Goal: Task Accomplishment & Management: Manage account settings

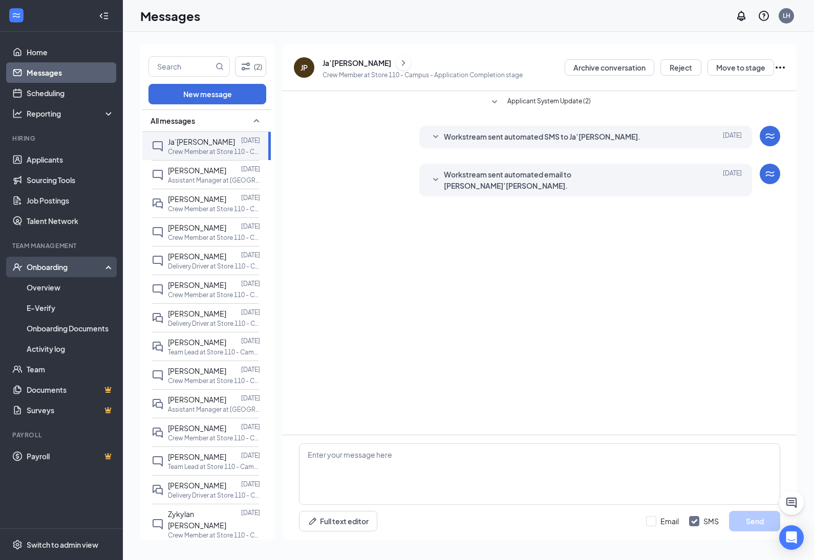
click at [63, 275] on div "Onboarding" at bounding box center [61, 267] width 123 height 20
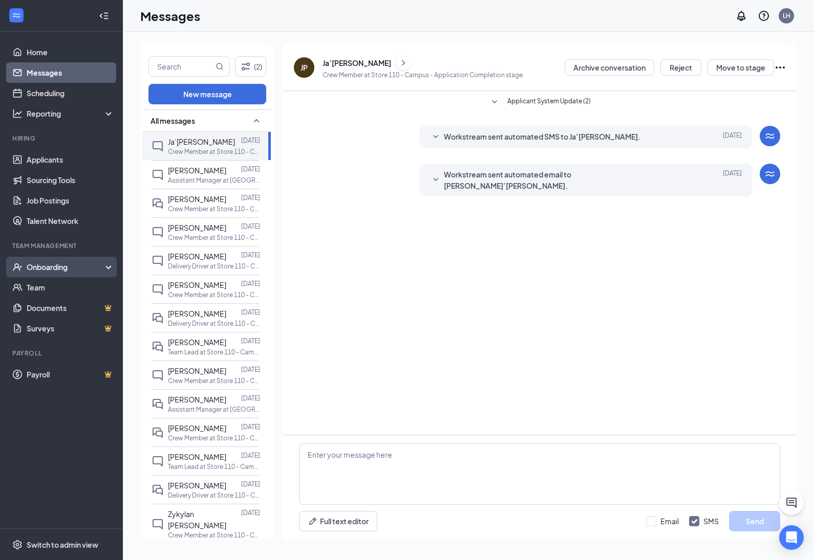
click at [64, 274] on div "Onboarding" at bounding box center [61, 267] width 123 height 20
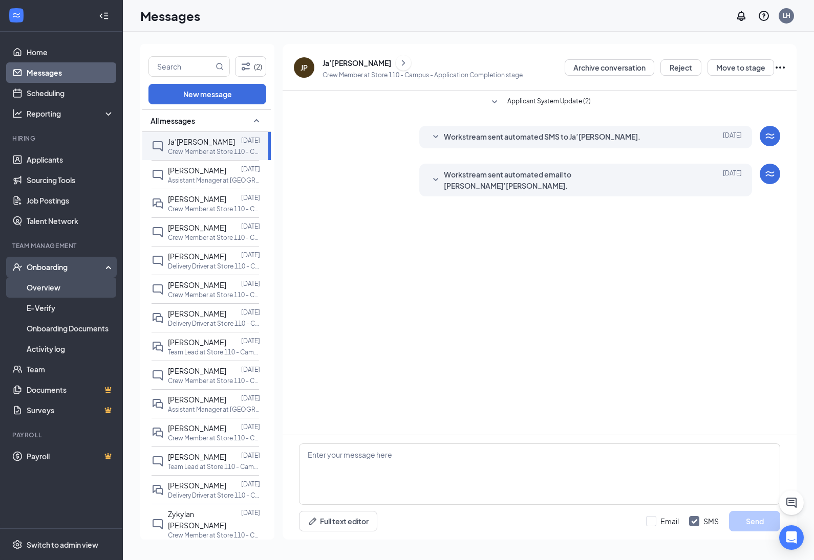
click at [64, 283] on link "Overview" at bounding box center [70, 287] width 87 height 20
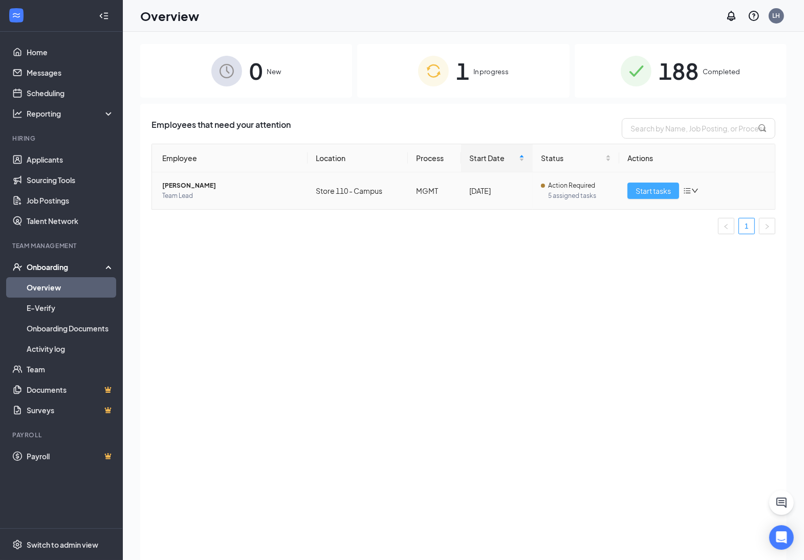
click at [647, 190] on span "Start tasks" at bounding box center [653, 190] width 35 height 11
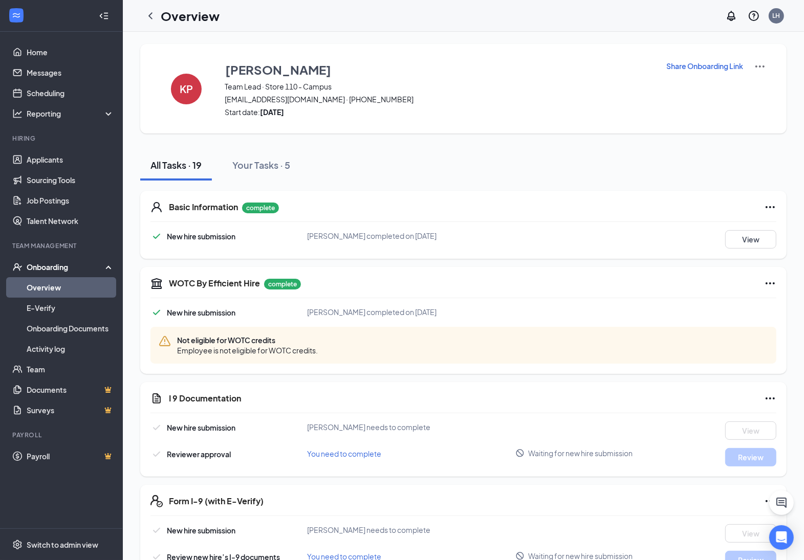
click at [702, 65] on p "Share Onboarding Link" at bounding box center [704, 66] width 77 height 10
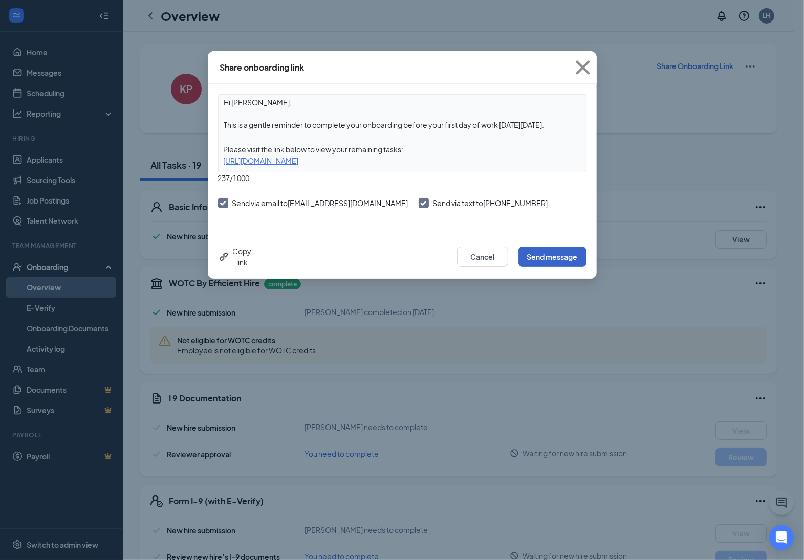
click at [566, 256] on button "Send message" at bounding box center [552, 257] width 68 height 20
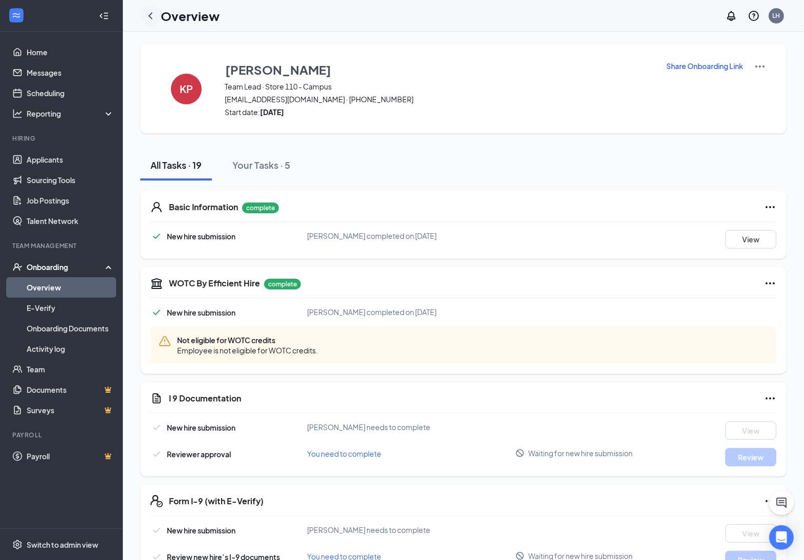
click at [152, 21] on icon "ChevronLeft" at bounding box center [150, 16] width 12 height 12
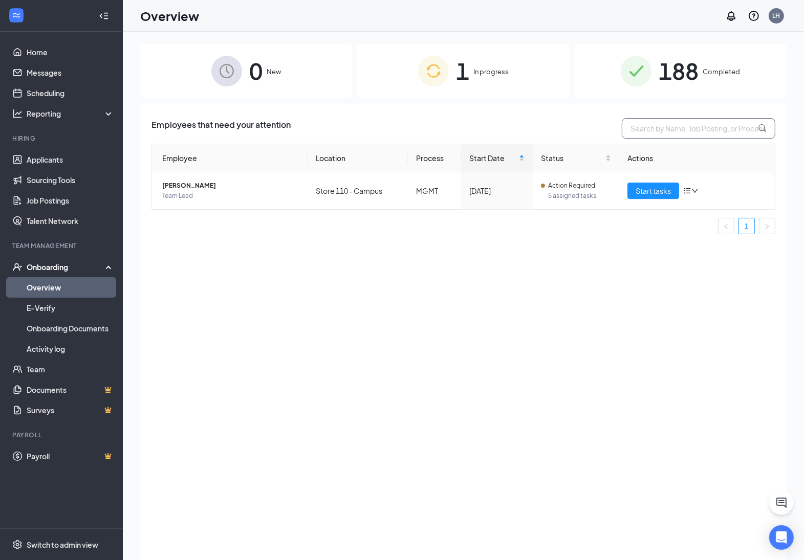
click at [672, 129] on input "text" at bounding box center [699, 128] width 154 height 20
click at [675, 86] on span "188" at bounding box center [679, 70] width 40 height 35
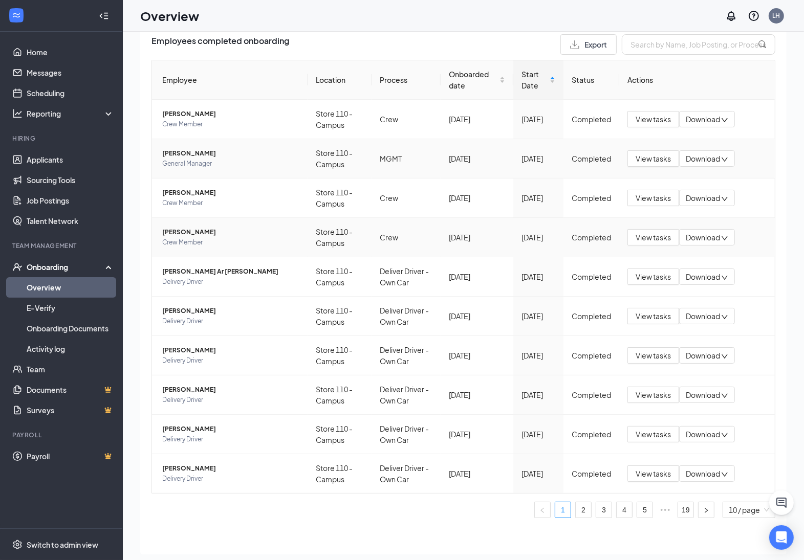
scroll to position [46, 0]
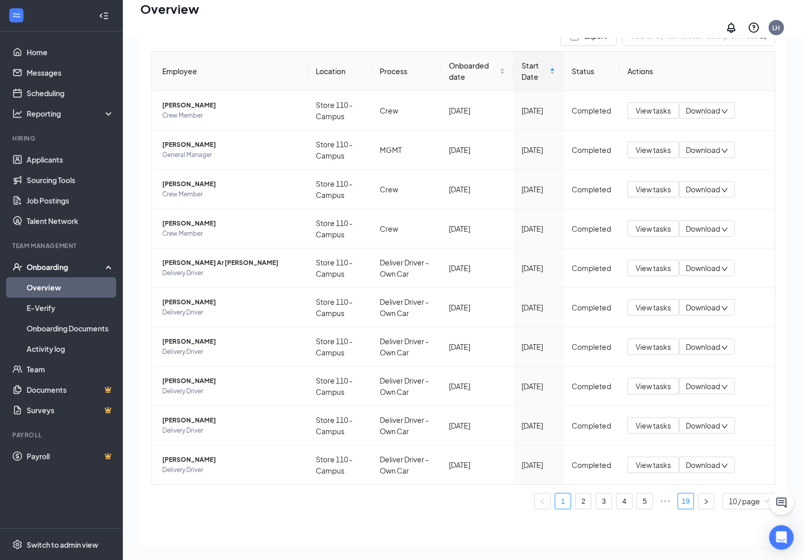
click at [678, 494] on link "19" at bounding box center [685, 501] width 15 height 15
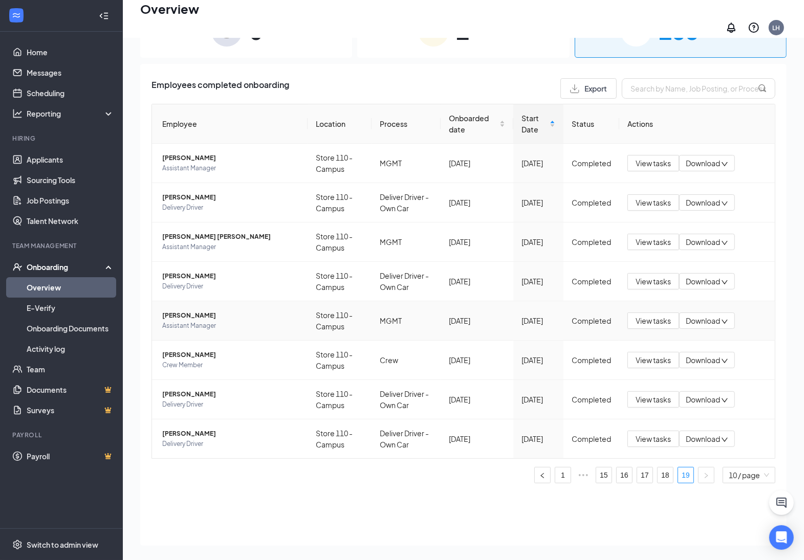
click at [229, 321] on span "Assistant Manager" at bounding box center [230, 326] width 137 height 10
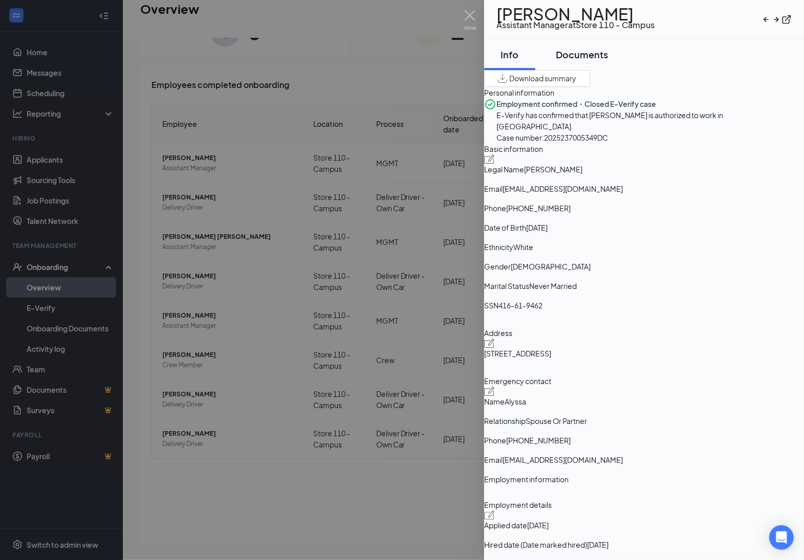
click at [584, 61] on div "Documents" at bounding box center [582, 54] width 52 height 13
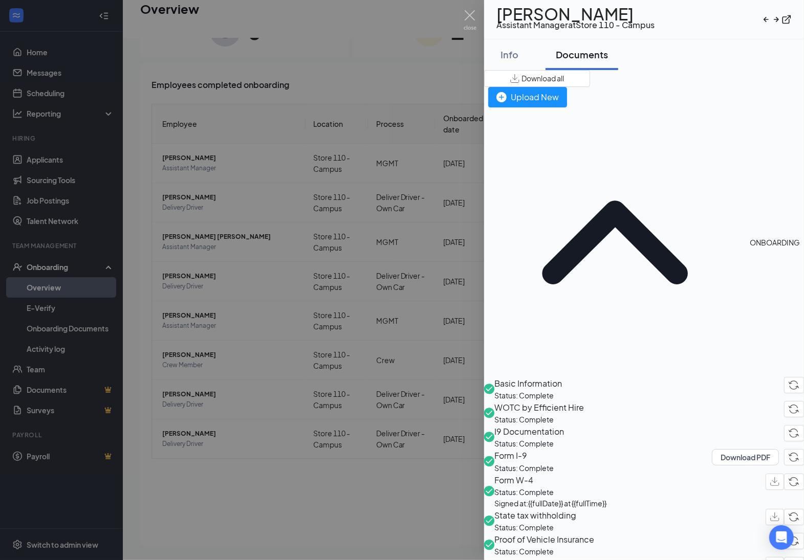
click at [564, 425] on span "I9 Documentation" at bounding box center [529, 431] width 70 height 13
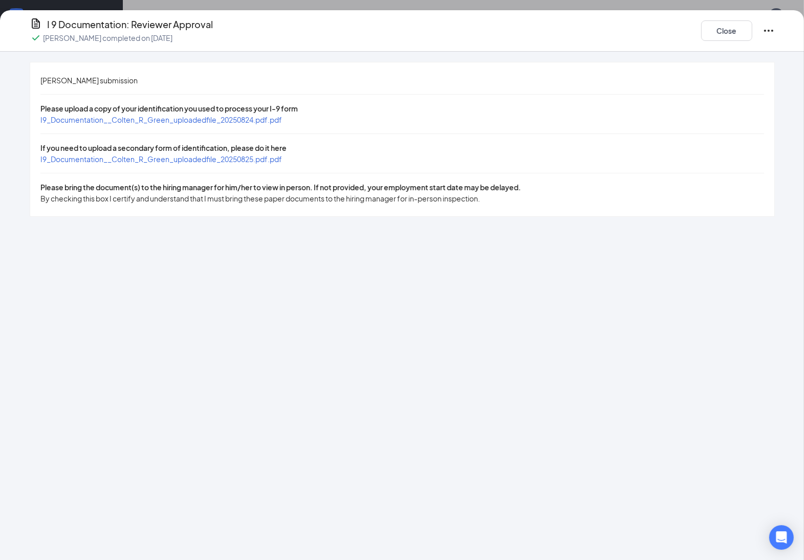
click at [182, 120] on span "I9_Documentation__Colten_R_Green_uploadedfile_20250824.pdf.pdf" at bounding box center [161, 119] width 242 height 9
click at [716, 27] on button "Close" at bounding box center [726, 30] width 51 height 20
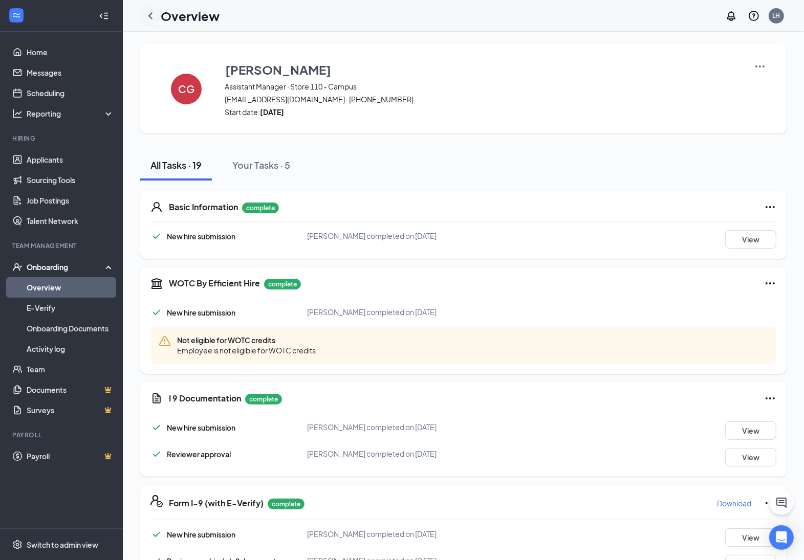
click at [156, 14] on icon "ChevronLeft" at bounding box center [150, 16] width 12 height 12
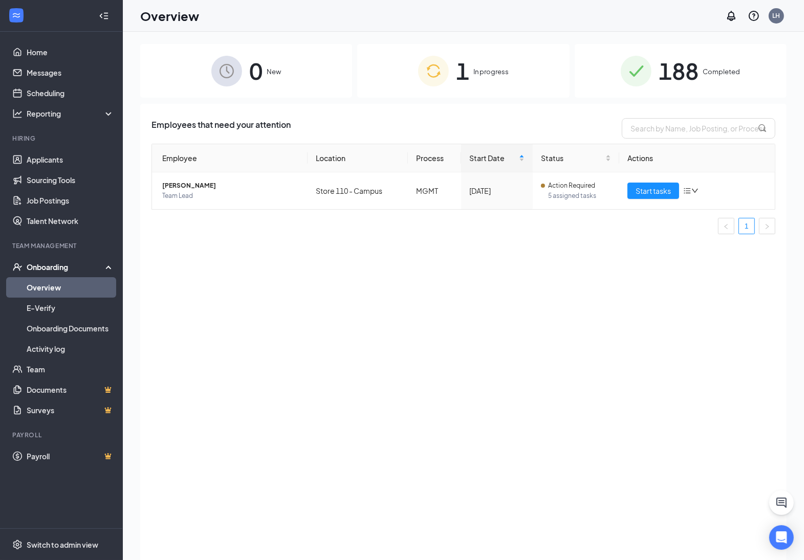
click at [719, 69] on span "Completed" at bounding box center [721, 72] width 37 height 10
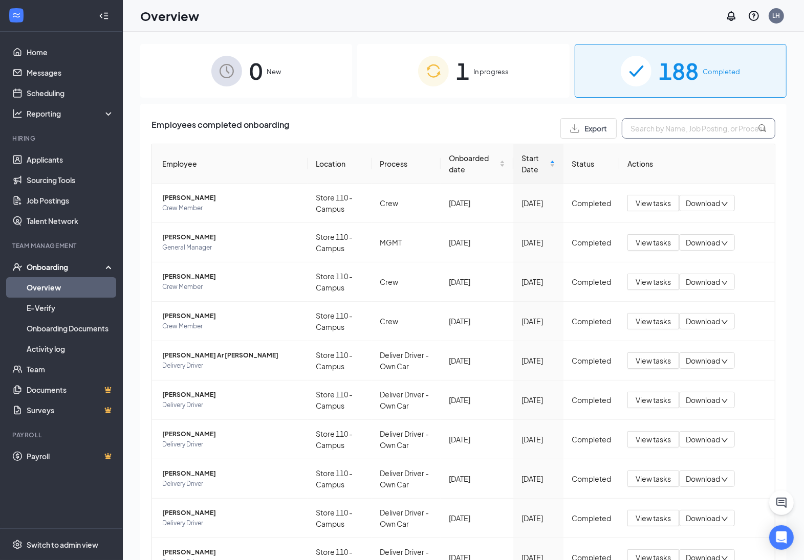
click at [651, 132] on input "text" at bounding box center [699, 128] width 154 height 20
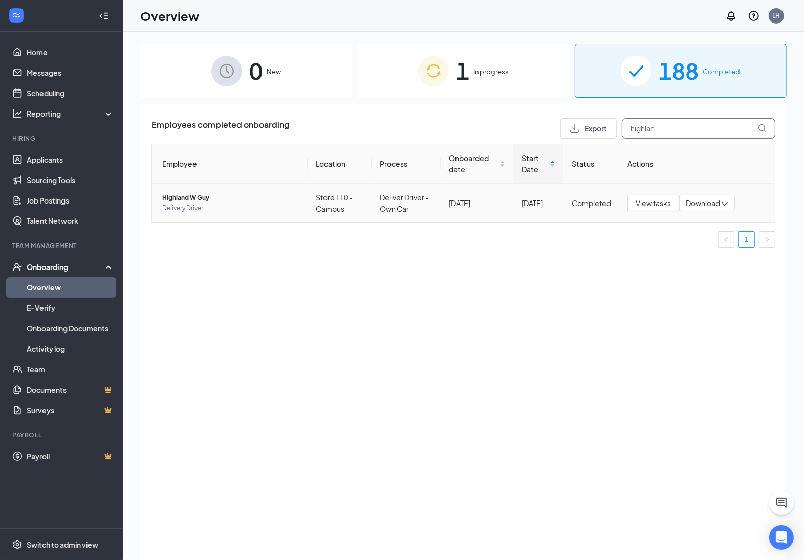
type input "highlan"
click at [211, 200] on span "Highland W Guy" at bounding box center [230, 198] width 137 height 10
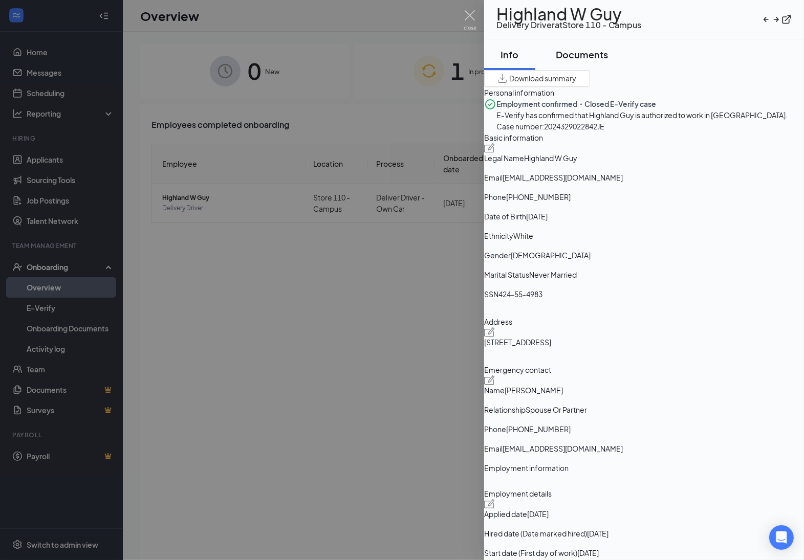
click at [601, 60] on div "Documents" at bounding box center [582, 54] width 52 height 13
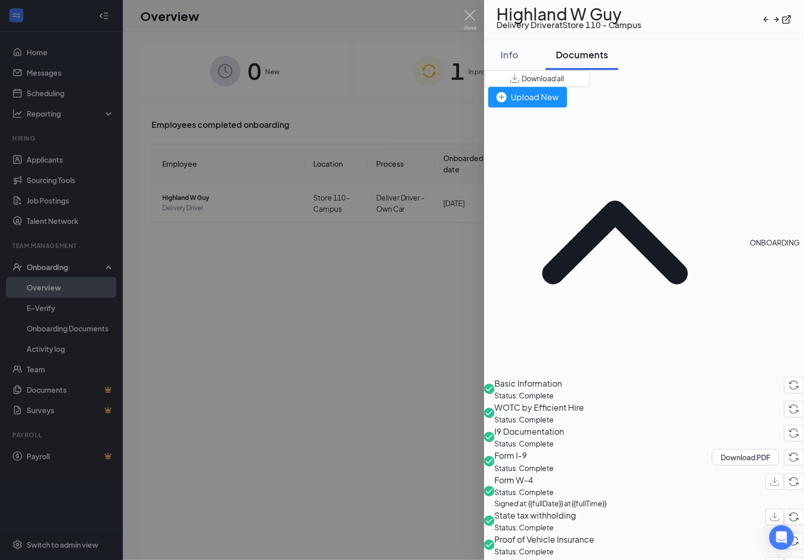
click at [551, 425] on span "I9 Documentation" at bounding box center [529, 431] width 70 height 13
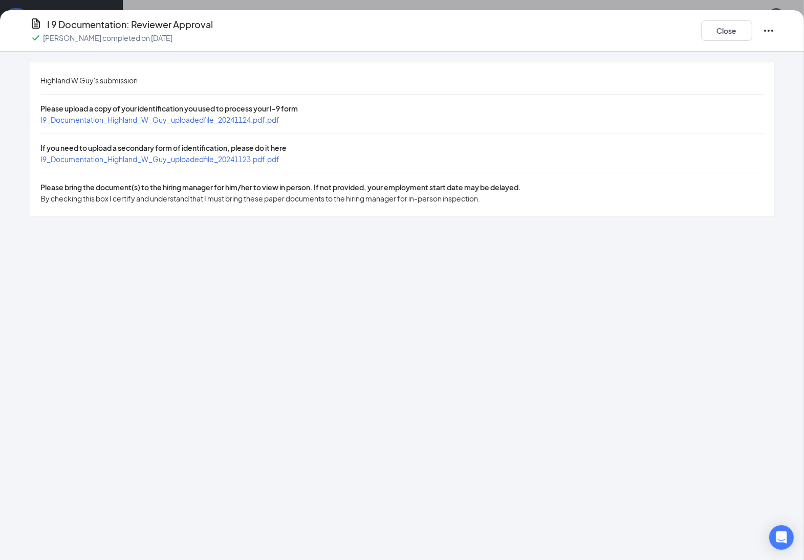
click at [270, 161] on span "I9_Documentation_Highland_W_Guy_uploadedfile_20241123.pdf.pdf" at bounding box center [159, 159] width 239 height 9
